Goal: Communication & Community: Answer question/provide support

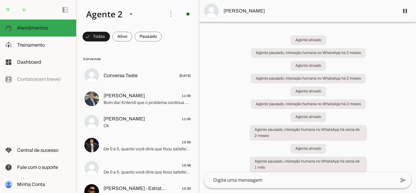
click at [227, 33] on div "Agente ativado Agente pausado, interação humana no WhatsApp há 2 meses Agente a…" at bounding box center [307, 97] width 217 height 150
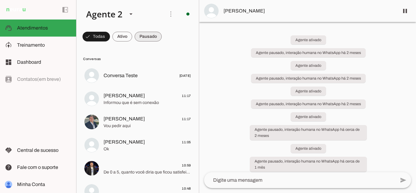
click at [110, 39] on span at bounding box center [96, 36] width 27 height 15
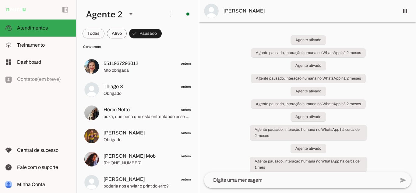
scroll to position [268, 0]
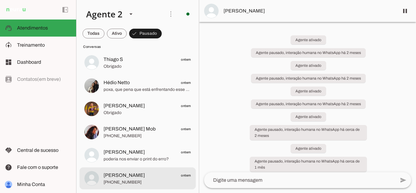
click at [162, 180] on span "+55 8191332533" at bounding box center [148, 182] width 88 height 6
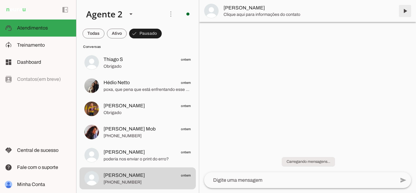
click at [409, 11] on span at bounding box center [405, 11] width 15 height 15
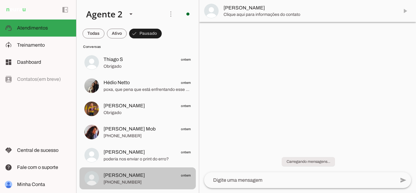
click at [153, 154] on span "Juan Márcio ontem" at bounding box center [148, 152] width 88 height 8
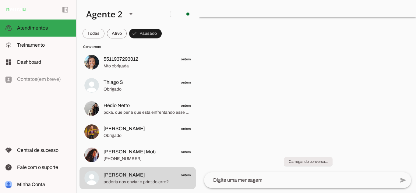
scroll to position [245, 0]
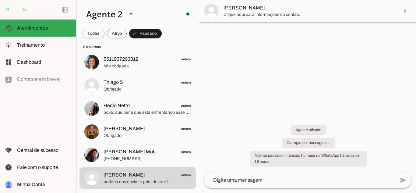
click at [405, 11] on md-item "Juan Márcio" at bounding box center [307, 11] width 217 height 22
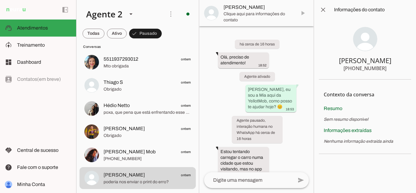
scroll to position [146, 0]
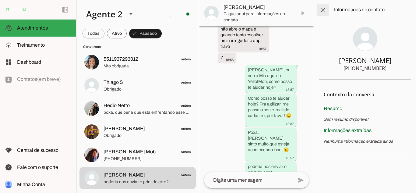
click at [322, 15] on span at bounding box center [323, 9] width 15 height 15
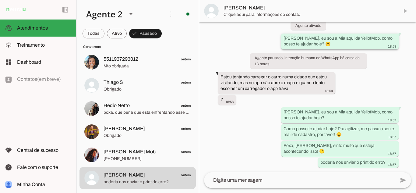
scroll to position [41, 0]
click at [406, 11] on span at bounding box center [405, 11] width 15 height 15
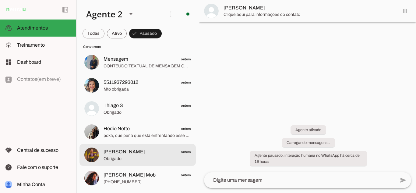
scroll to position [0, 0]
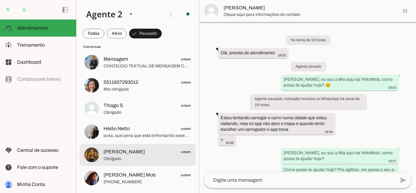
click at [168, 153] on span "Pablo ontem" at bounding box center [148, 152] width 88 height 8
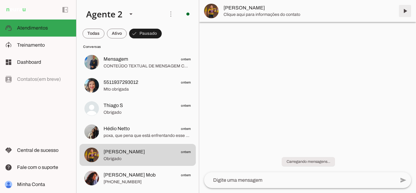
click at [406, 10] on span at bounding box center [405, 11] width 15 height 15
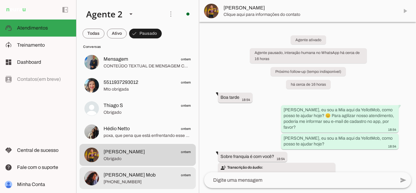
click at [142, 172] on span "Priscilla Nunes Mob" at bounding box center [130, 174] width 52 height 7
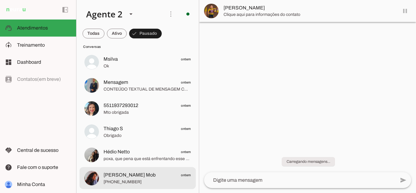
scroll to position [199, 0]
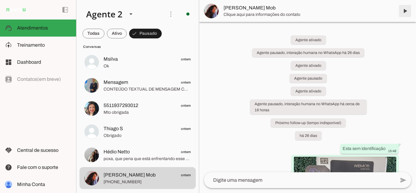
click at [406, 10] on span at bounding box center [405, 11] width 15 height 15
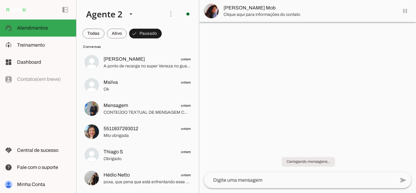
scroll to position [176, 0]
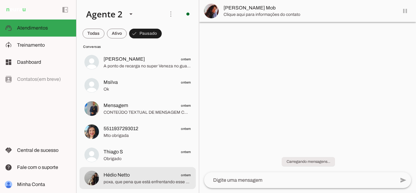
click at [168, 174] on span "Hédio Netto ontem" at bounding box center [148, 175] width 88 height 8
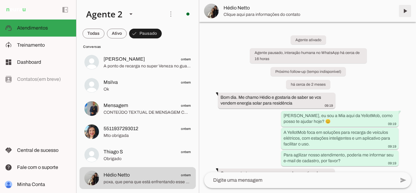
click at [406, 11] on span at bounding box center [405, 11] width 15 height 15
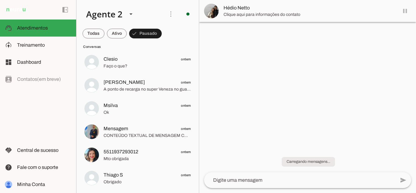
scroll to position [152, 0]
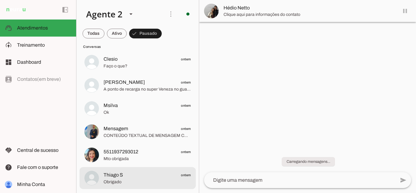
click at [152, 173] on span "Thiago S ontem" at bounding box center [148, 175] width 88 height 8
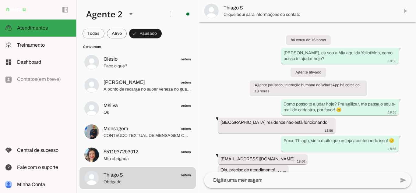
scroll to position [672, 0]
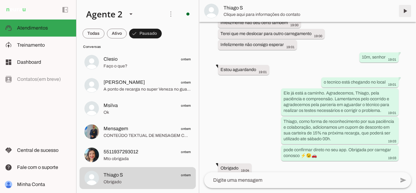
click at [405, 11] on span at bounding box center [405, 11] width 15 height 15
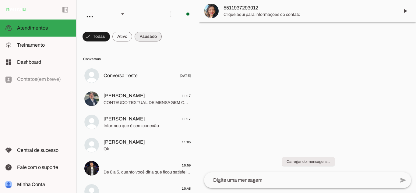
click at [110, 37] on span at bounding box center [96, 36] width 27 height 15
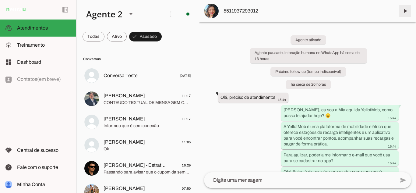
click at [404, 12] on span at bounding box center [405, 11] width 15 height 15
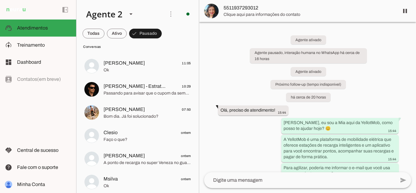
scroll to position [106, 0]
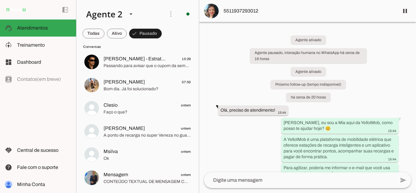
click at [138, 192] on md-list "Conversas Conversa Teste [DATE] [PERSON_NAME] 11:17 CONTEÚDO TEXTUAL DE MENSAGE…" at bounding box center [138, 66] width 123 height 254
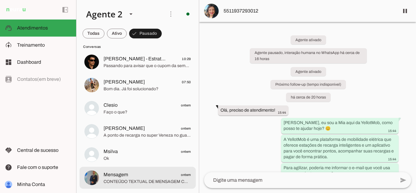
click at [138, 177] on span "Mensagem ontem" at bounding box center [148, 175] width 88 height 8
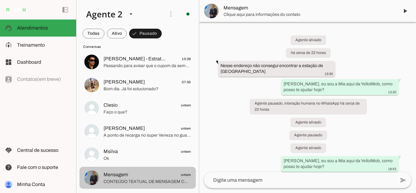
scroll to position [153, 0]
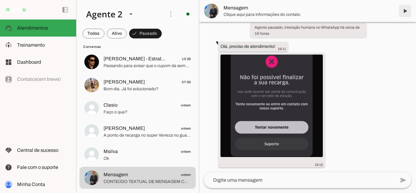
click at [407, 11] on span at bounding box center [405, 11] width 15 height 15
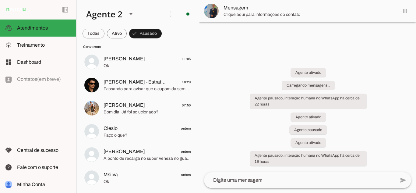
scroll to position [0, 0]
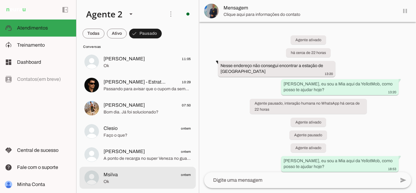
click at [137, 175] on span "Msilva ontem" at bounding box center [148, 175] width 88 height 8
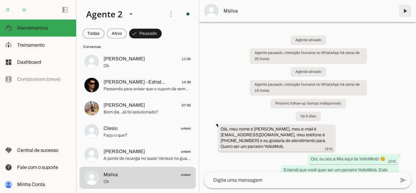
click at [406, 13] on span at bounding box center [405, 11] width 15 height 15
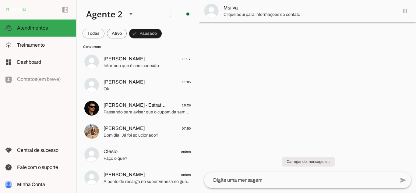
scroll to position [60, 0]
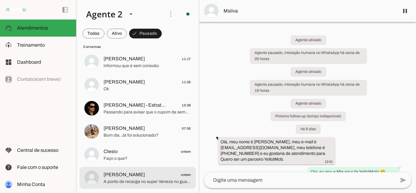
click at [153, 171] on span "[PERSON_NAME] ontem" at bounding box center [148, 175] width 88 height 8
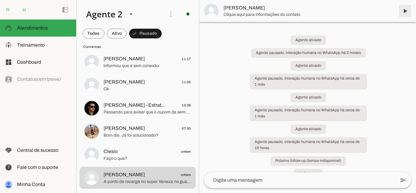
click at [405, 10] on span at bounding box center [405, 11] width 15 height 15
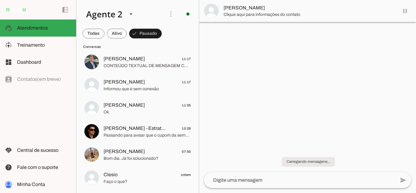
scroll to position [37, 0]
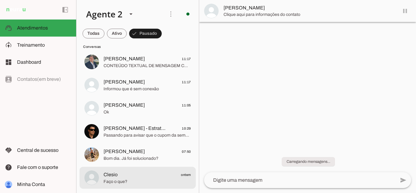
click at [152, 179] on span "Faço o que?" at bounding box center [148, 182] width 88 height 6
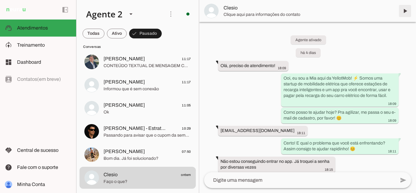
click at [404, 10] on span at bounding box center [405, 11] width 15 height 15
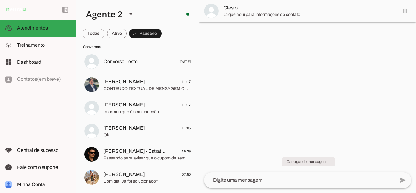
scroll to position [14, 0]
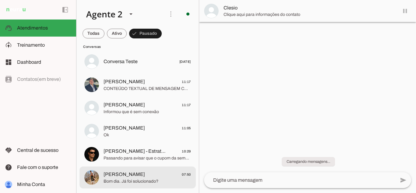
click at [126, 183] on span "Bom dia. Já foi solucionado?" at bounding box center [148, 181] width 88 height 6
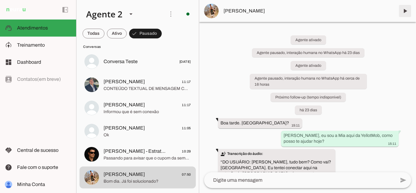
click at [406, 11] on span at bounding box center [405, 11] width 15 height 15
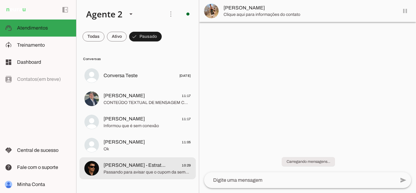
click at [140, 163] on span "[PERSON_NAME] - Estrategista Digital" at bounding box center [135, 165] width 63 height 7
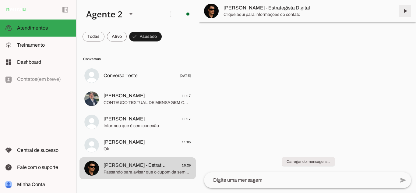
click at [406, 12] on span at bounding box center [405, 11] width 15 height 15
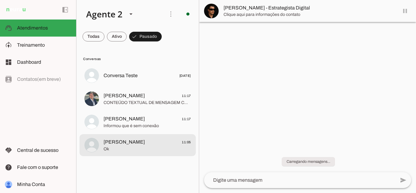
click at [180, 141] on span "[PERSON_NAME] 11:05" at bounding box center [148, 142] width 88 height 8
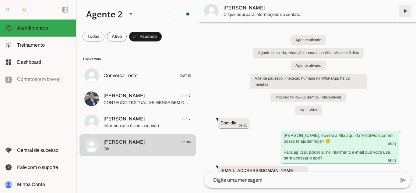
click at [404, 12] on span at bounding box center [405, 11] width 15 height 15
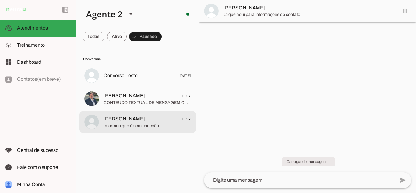
click at [127, 87] on md-item "[PERSON_NAME] 11:17 Informou que é sem conexão" at bounding box center [138, 76] width 116 height 22
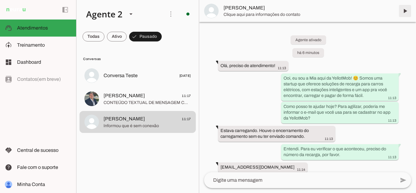
click at [406, 11] on span at bounding box center [405, 11] width 15 height 15
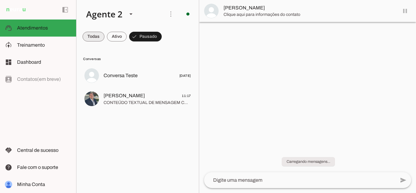
click at [92, 37] on span at bounding box center [94, 36] width 22 height 15
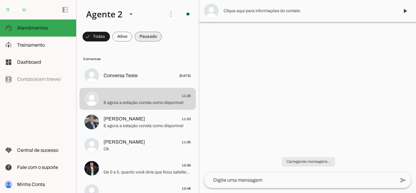
click at [110, 34] on span at bounding box center [96, 36] width 27 height 15
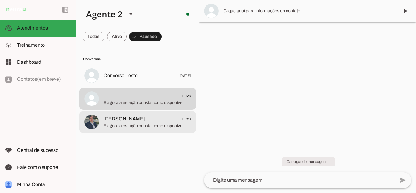
click at [155, 123] on span "E agora a estação consta como disponível" at bounding box center [148, 126] width 88 height 6
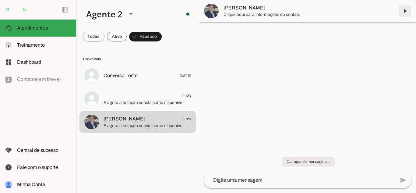
click at [407, 6] on span at bounding box center [405, 11] width 15 height 15
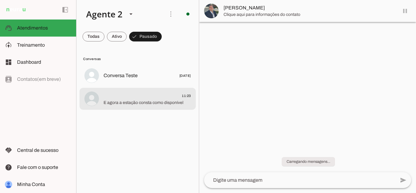
click at [139, 101] on span "E agora a estação consta como disponível" at bounding box center [148, 103] width 88 height 6
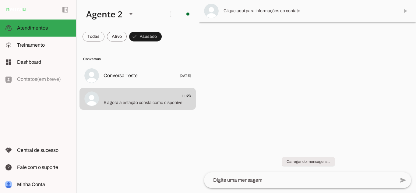
scroll to position [572, 0]
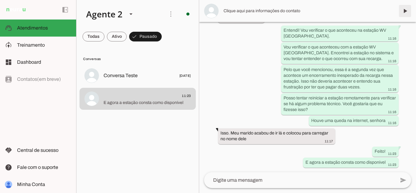
click at [406, 11] on span at bounding box center [405, 11] width 15 height 15
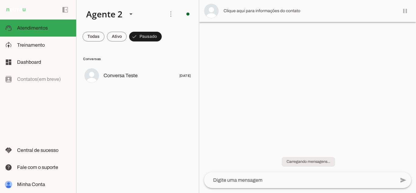
scroll to position [0, 0]
click at [89, 36] on span at bounding box center [94, 36] width 22 height 15
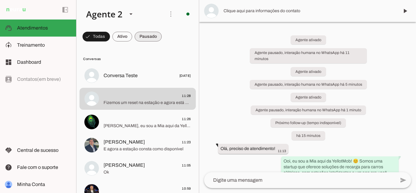
click at [110, 40] on span at bounding box center [96, 36] width 27 height 15
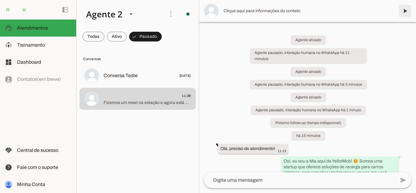
click at [407, 10] on span at bounding box center [405, 11] width 15 height 15
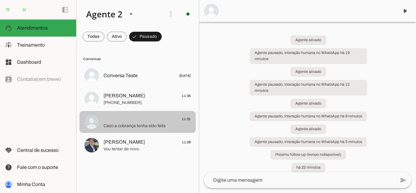
click at [146, 124] on span "Caso a cobrança tenha sido feita" at bounding box center [148, 126] width 88 height 6
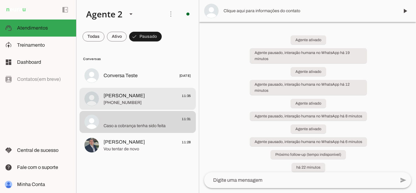
click at [156, 93] on span "[PERSON_NAME] 11:35" at bounding box center [148, 96] width 88 height 8
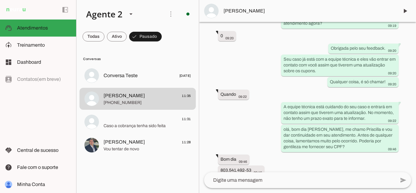
scroll to position [1592, 0]
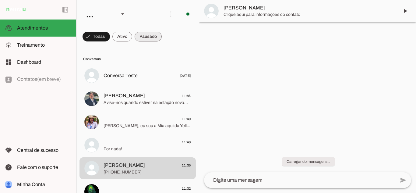
click at [110, 39] on span at bounding box center [96, 36] width 27 height 15
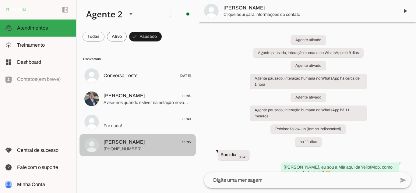
click at [137, 149] on span "[PHONE_NUMBER]" at bounding box center [148, 149] width 88 height 6
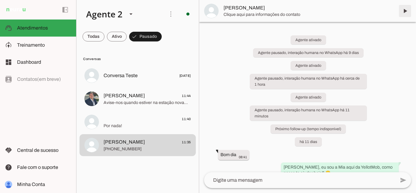
click at [406, 9] on span at bounding box center [405, 11] width 15 height 15
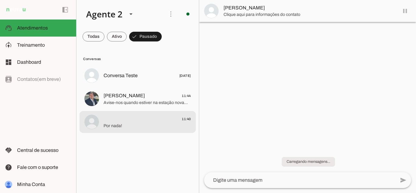
click at [148, 127] on span "Por nada!" at bounding box center [148, 126] width 88 height 6
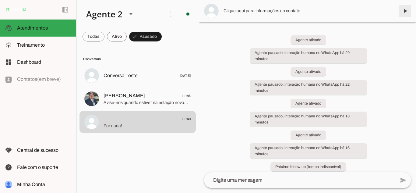
click at [407, 9] on span at bounding box center [405, 11] width 15 height 15
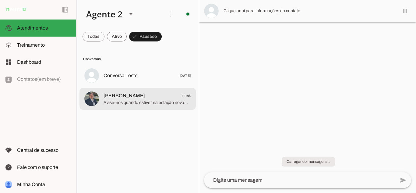
click at [153, 87] on md-item "Rafael Tôrres 11:44 Avise-nos quando estiver na estação novamente" at bounding box center [138, 76] width 116 height 22
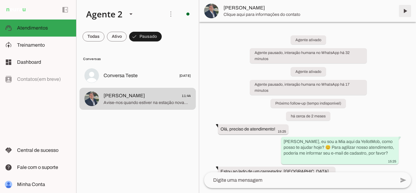
click at [405, 11] on span at bounding box center [405, 11] width 15 height 15
